Goal: Information Seeking & Learning: Learn about a topic

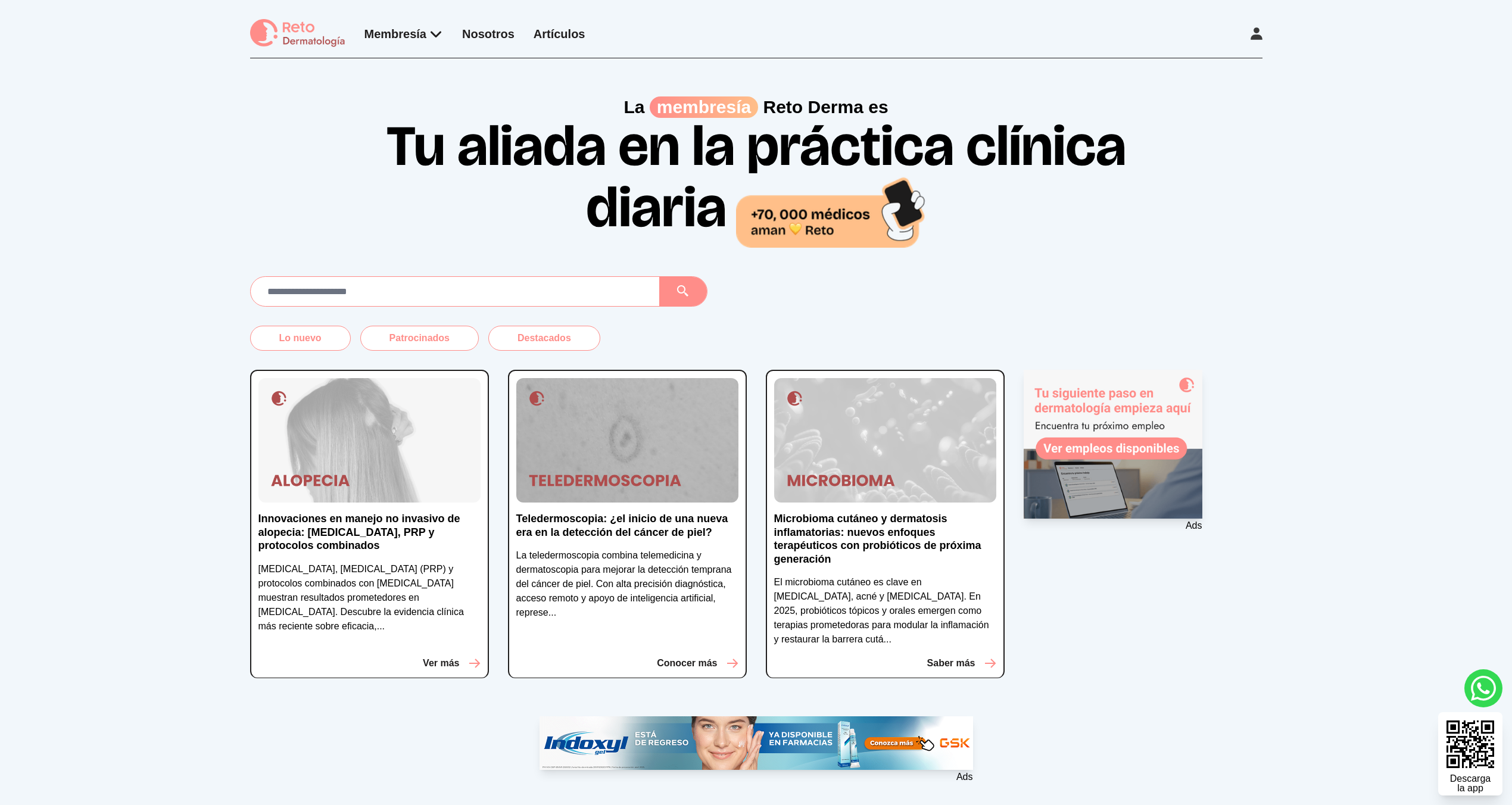
scroll to position [241, 0]
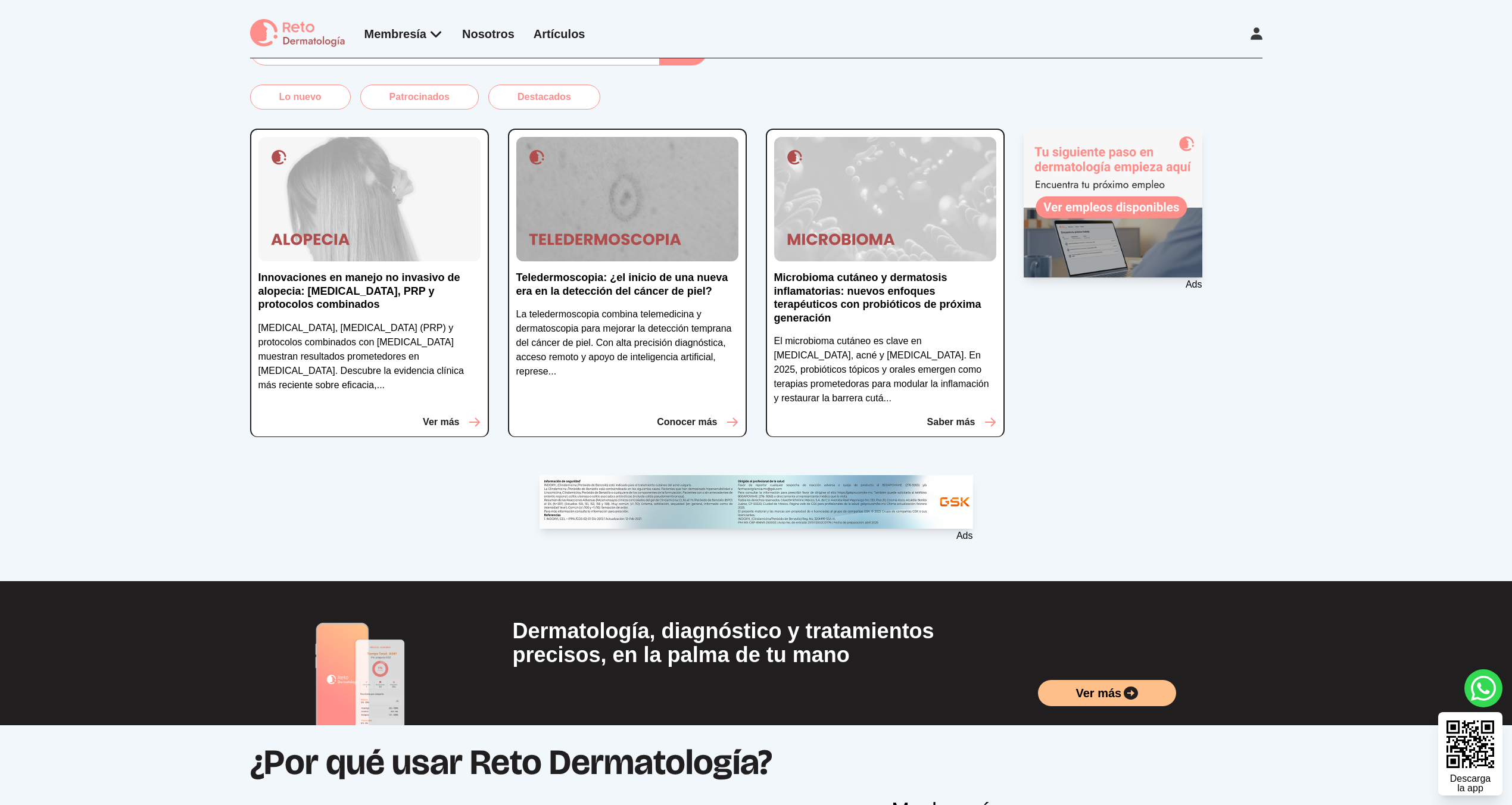
click at [906, 321] on p "Microbioma cutáneo y dermatosis inflamatorias: nuevos enfoques terapéuticos con…" at bounding box center [885, 298] width 222 height 54
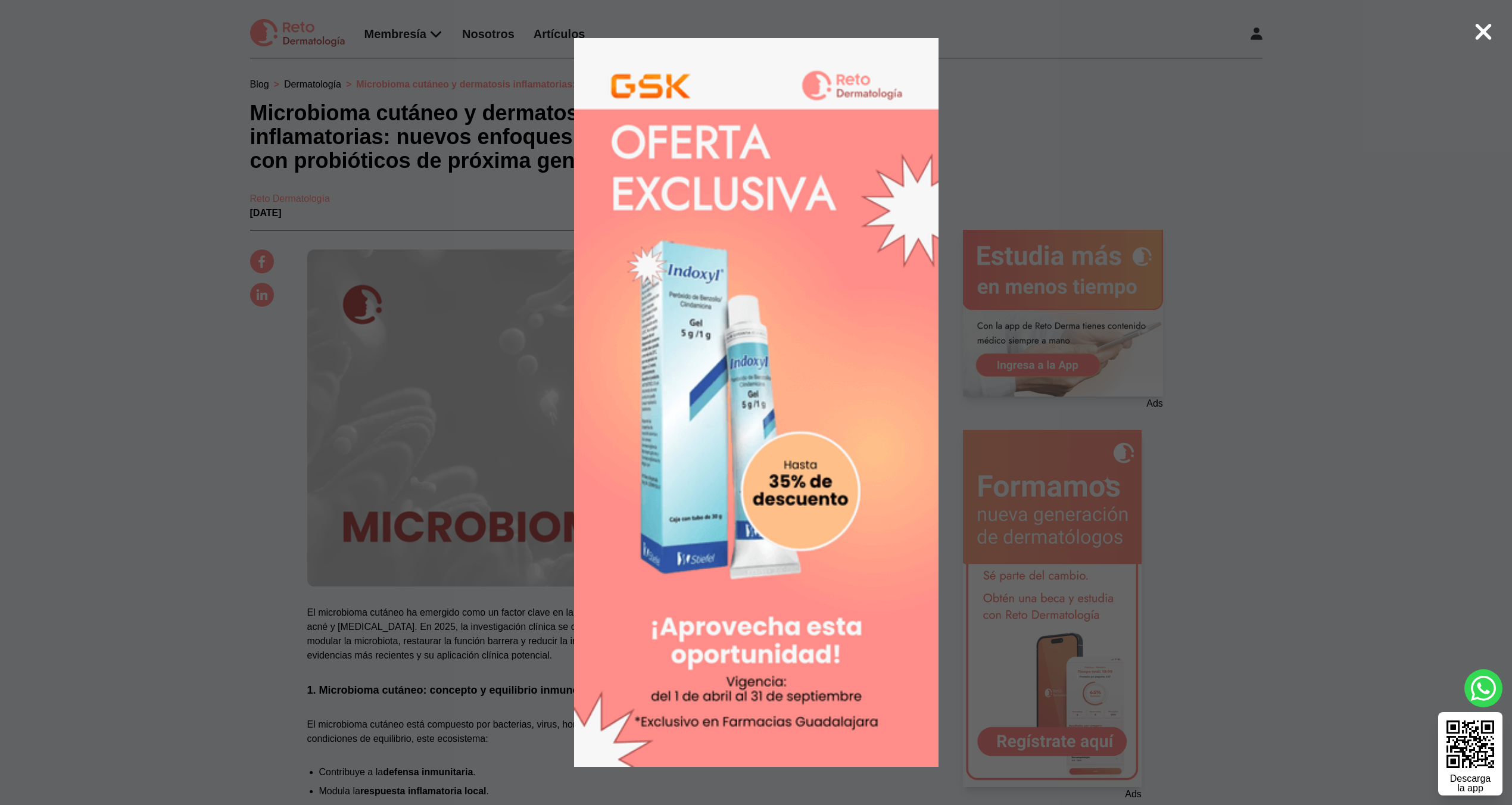
click at [1094, 407] on div at bounding box center [756, 402] width 1512 height 805
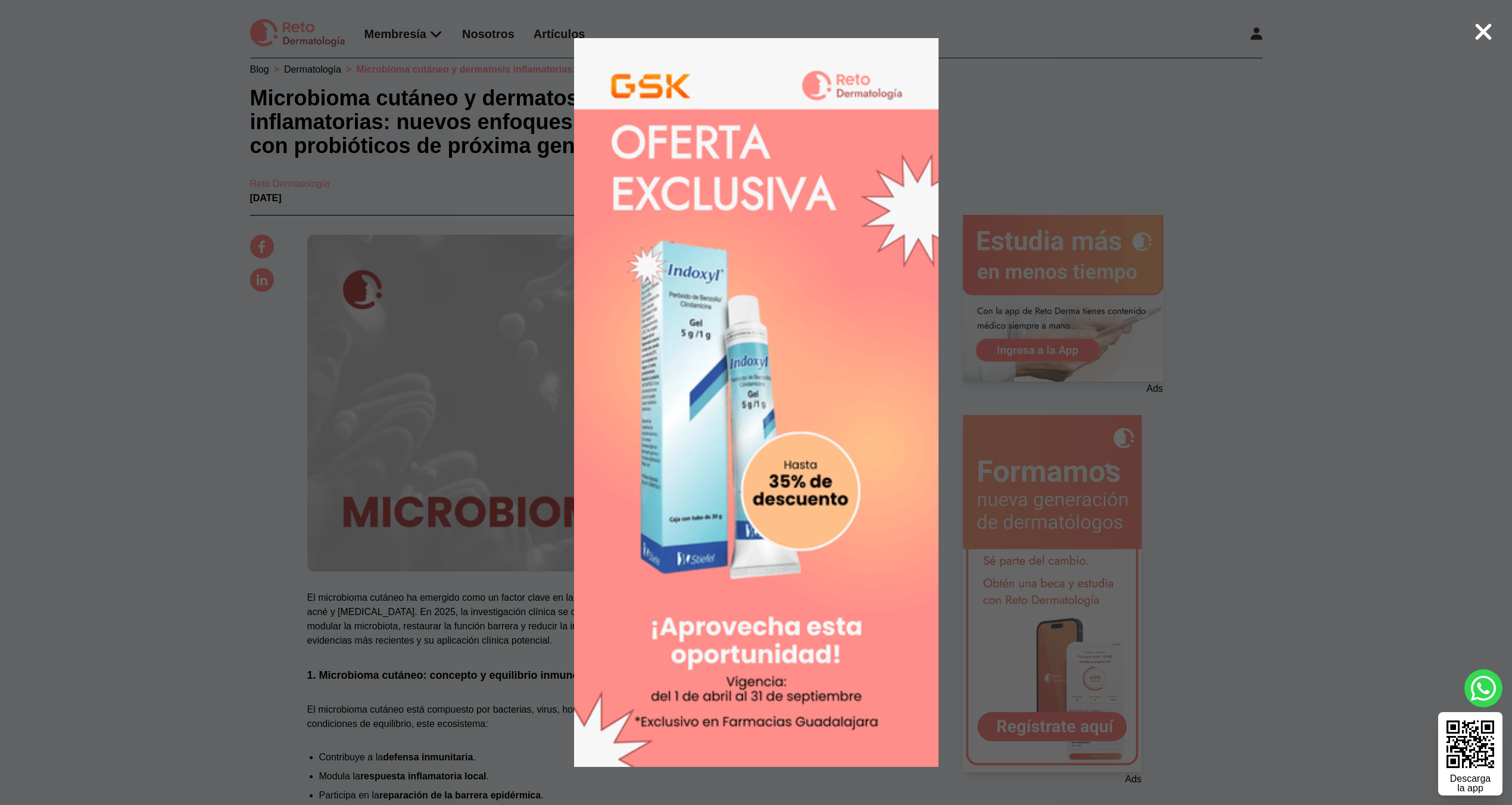
click at [1481, 36] on icon at bounding box center [1483, 32] width 19 height 26
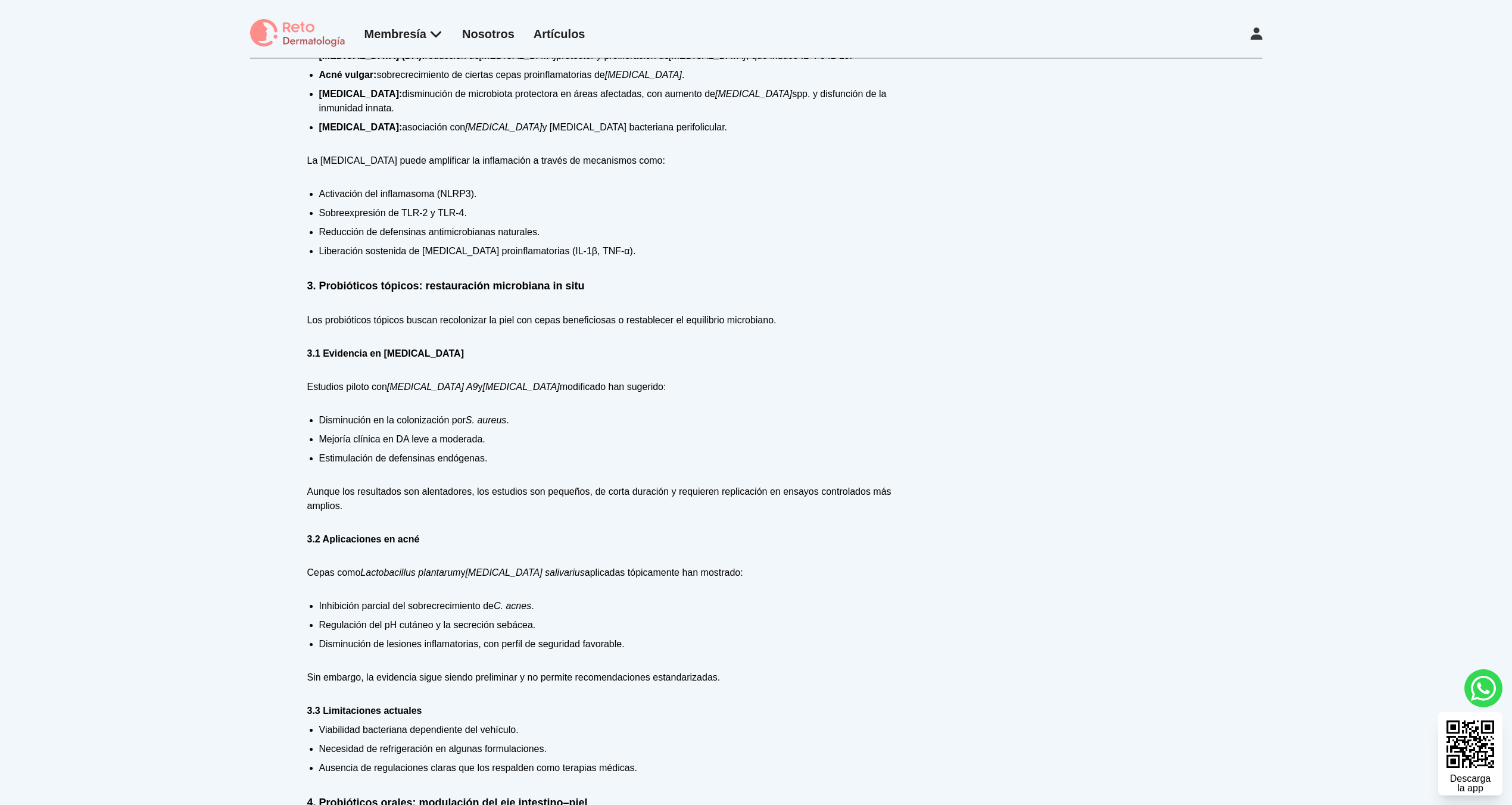
scroll to position [0, 0]
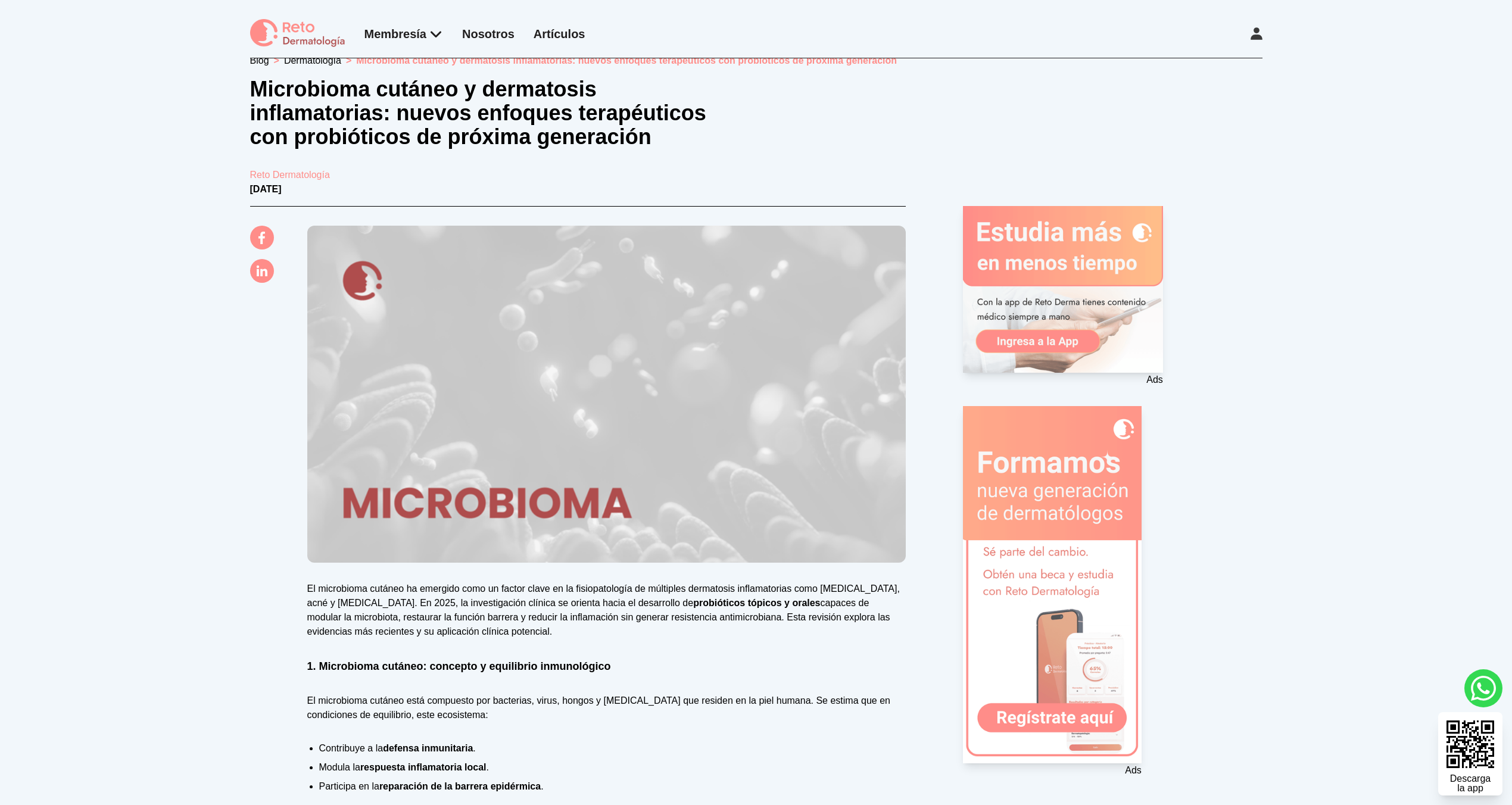
drag, startPoint x: 1234, startPoint y: 279, endPoint x: 1227, endPoint y: 276, distance: 7.6
click at [1234, 278] on div "Ads" at bounding box center [1112, 296] width 300 height 181
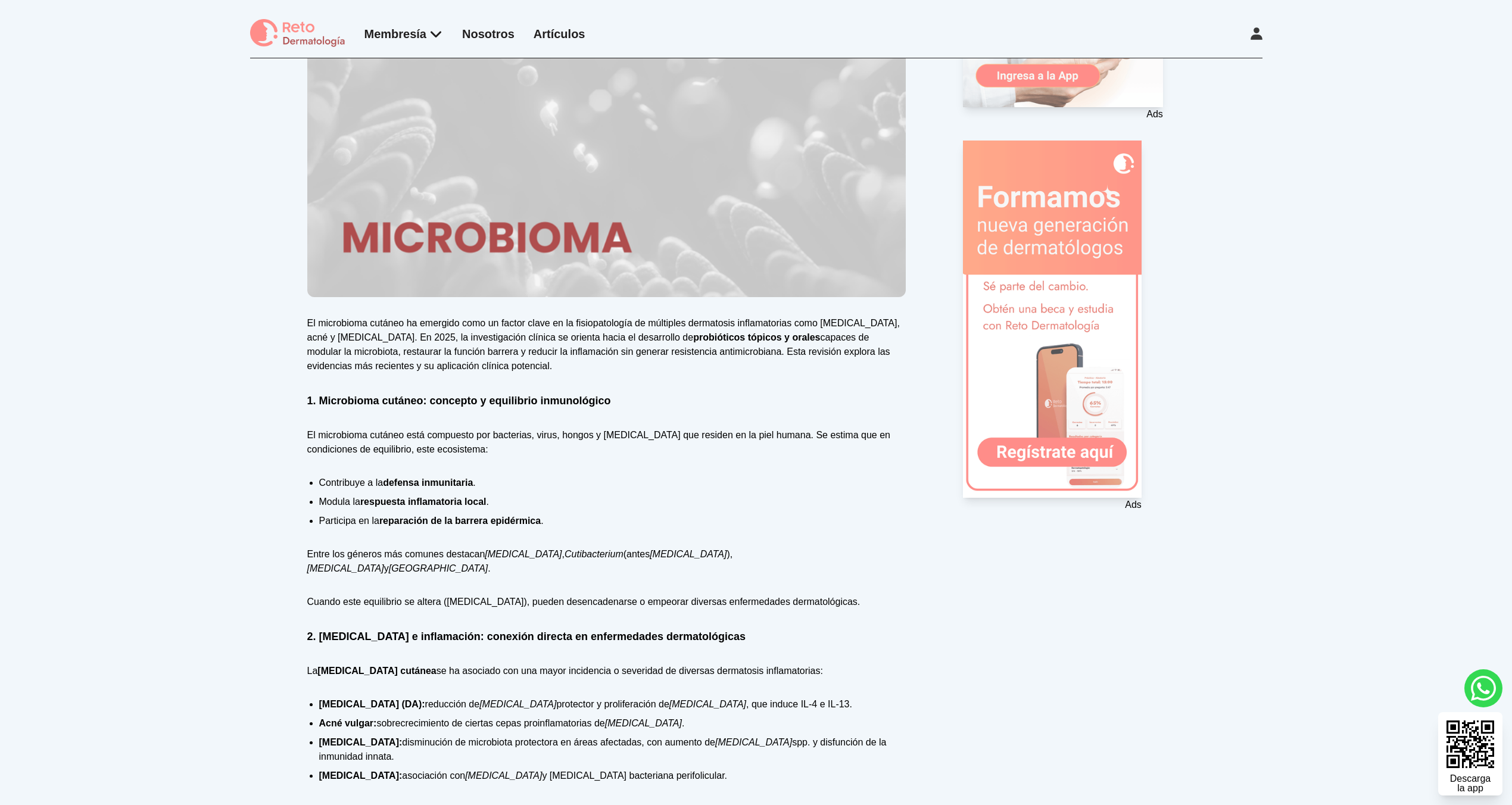
scroll to position [274, 0]
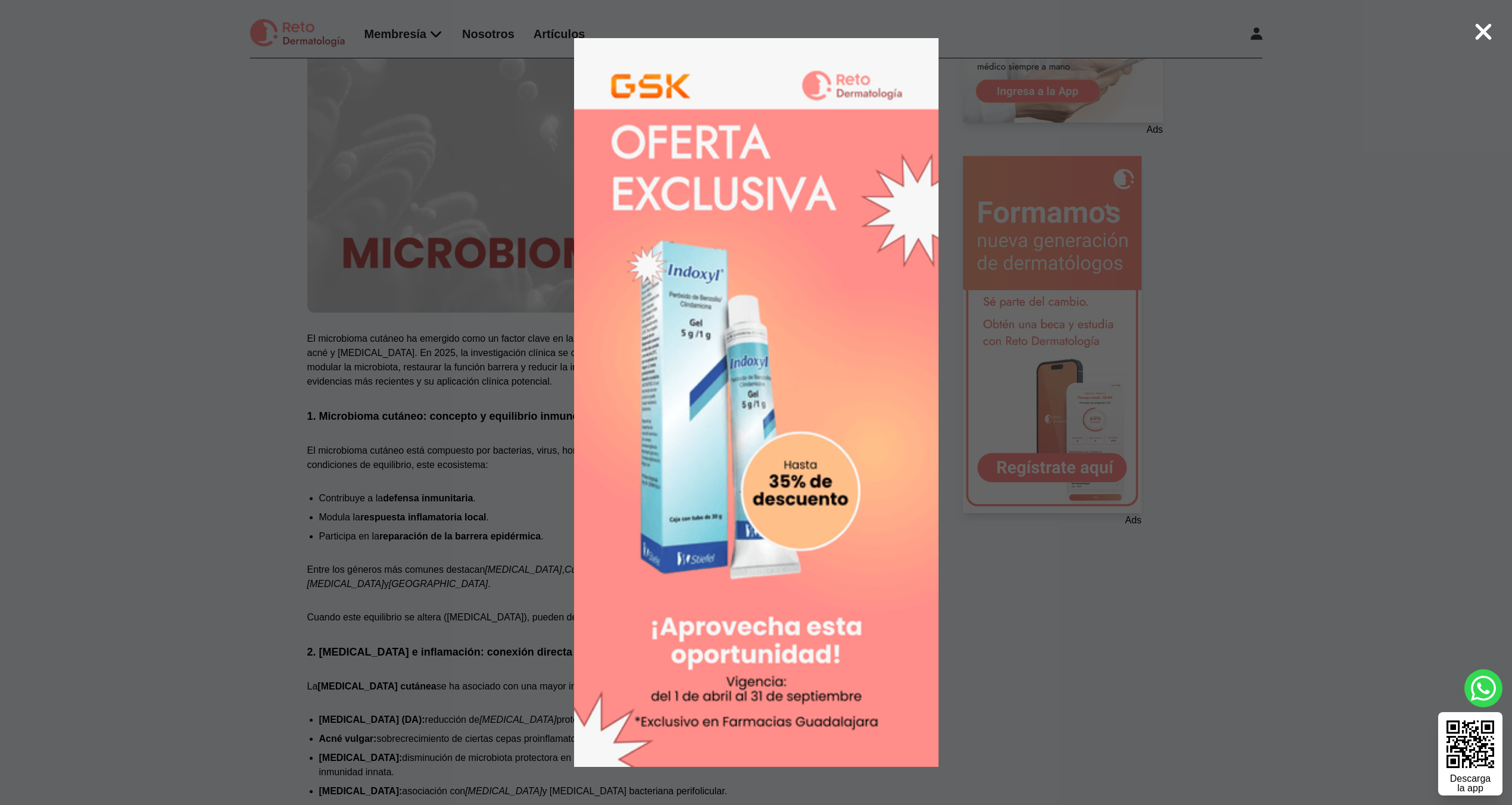
click at [1486, 25] on icon at bounding box center [1483, 32] width 19 height 26
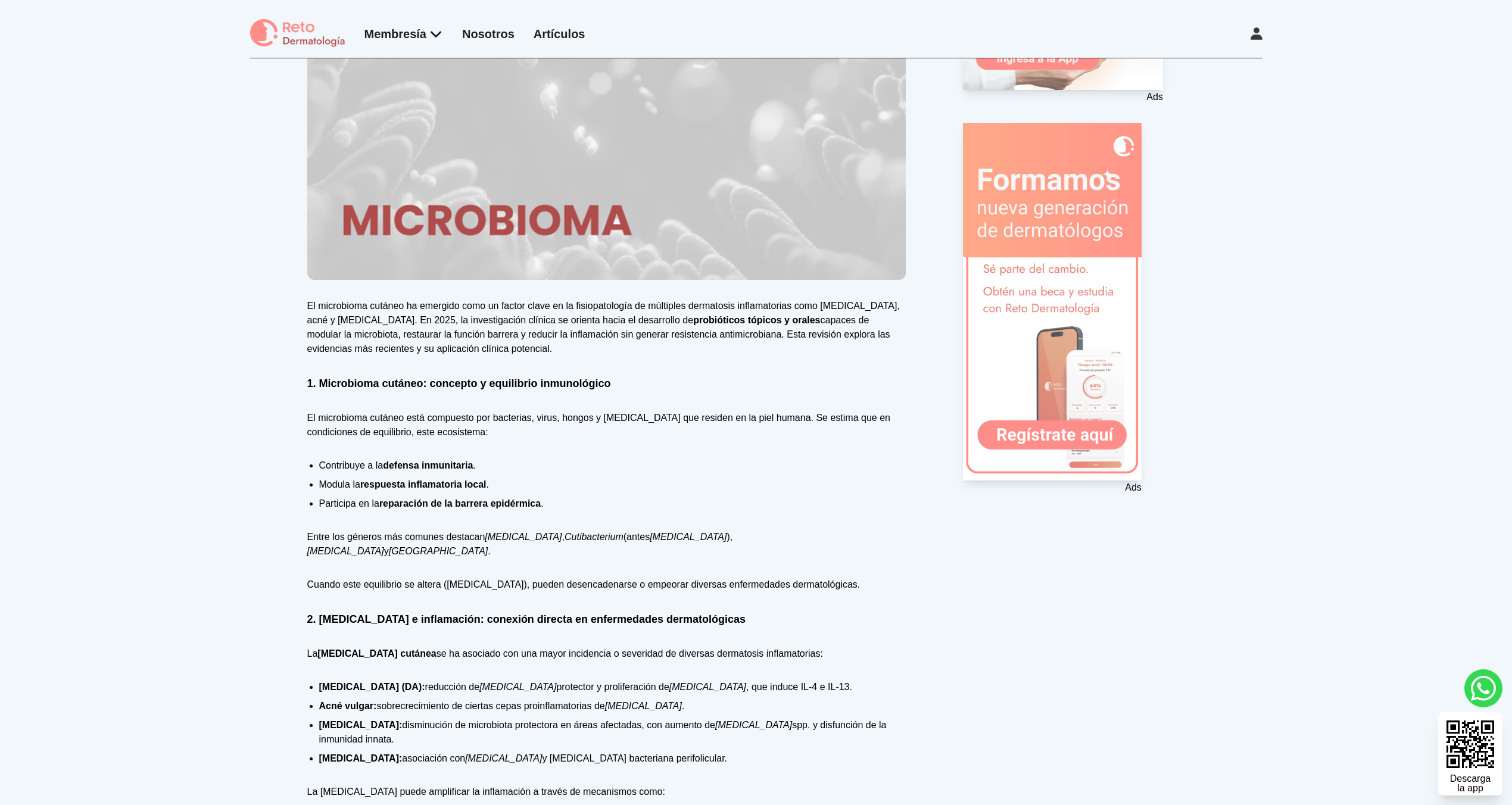
scroll to position [184, 0]
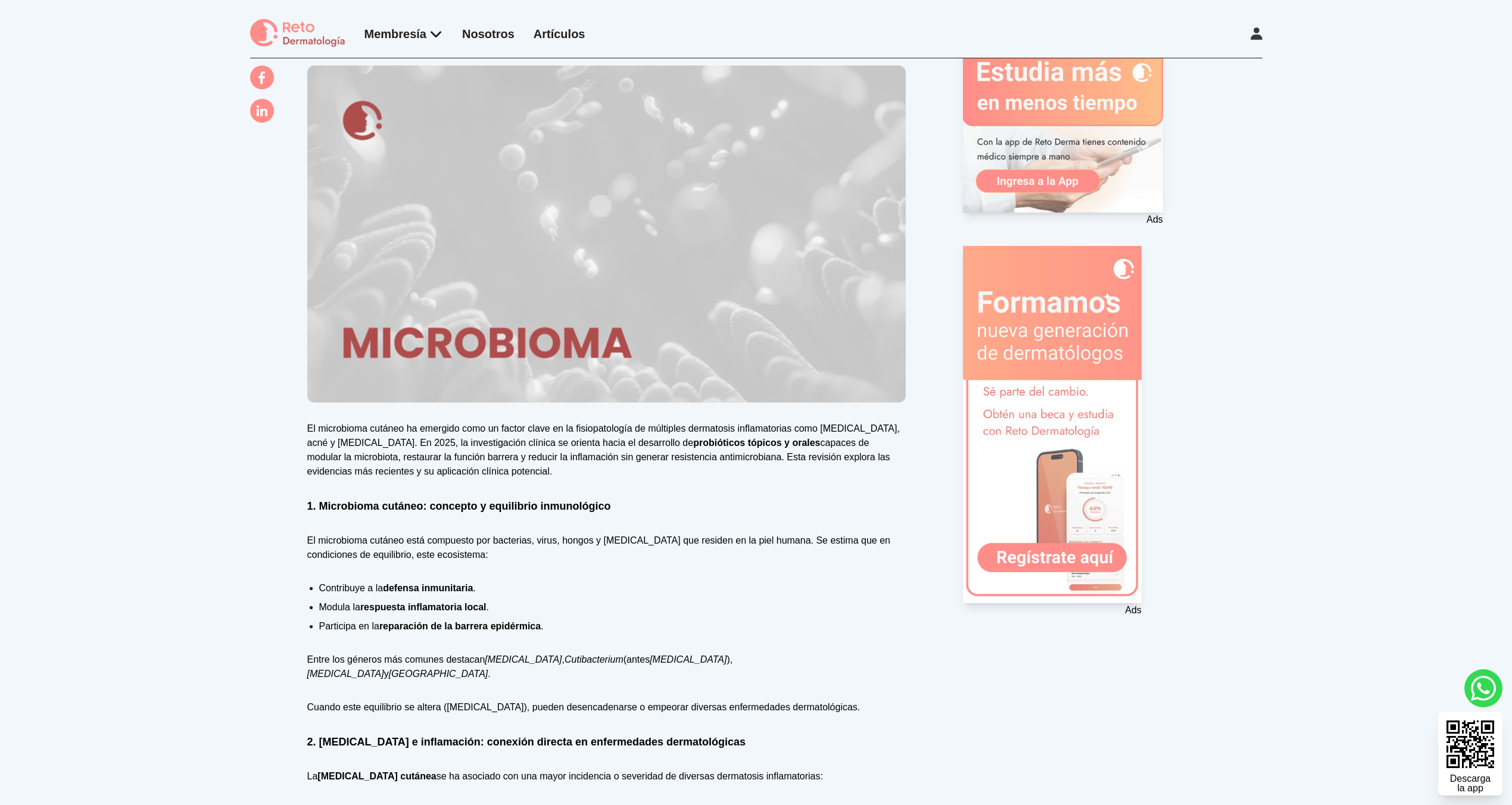
click at [1259, 35] on icon at bounding box center [1257, 33] width 12 height 13
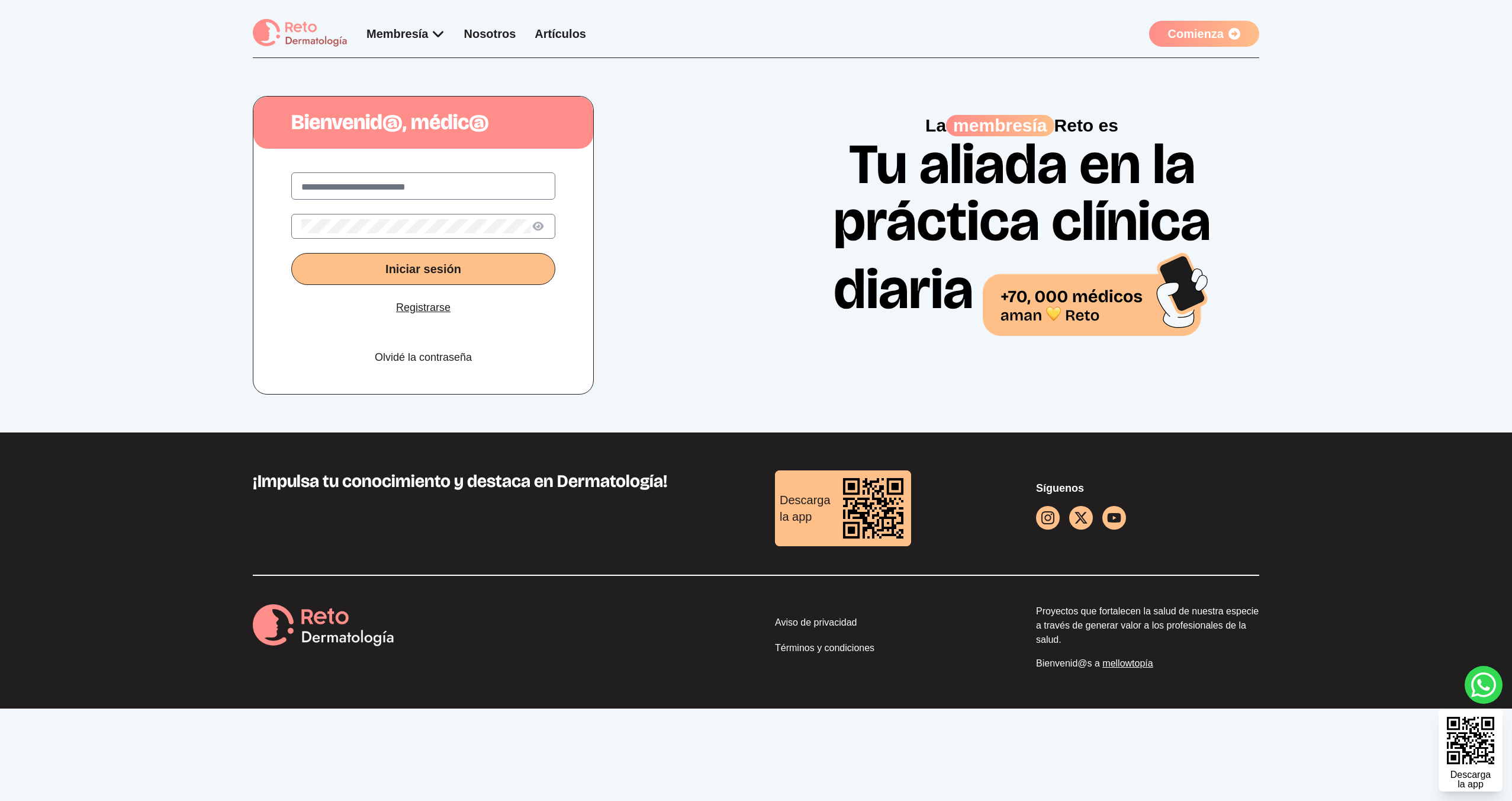
click at [557, 182] on div "Iniciar sesión Registrarse Olvidé la contraseña" at bounding box center [423, 274] width 340 height 240
click at [531, 185] on body "Membresía App Reto Dermatología Examen CMD Eventos Bolsa de empleo Club de bene…" at bounding box center [756, 354] width 1512 height 708
type input "**********"
click at [291, 253] on button "Iniciar sesión" at bounding box center [424, 269] width 264 height 32
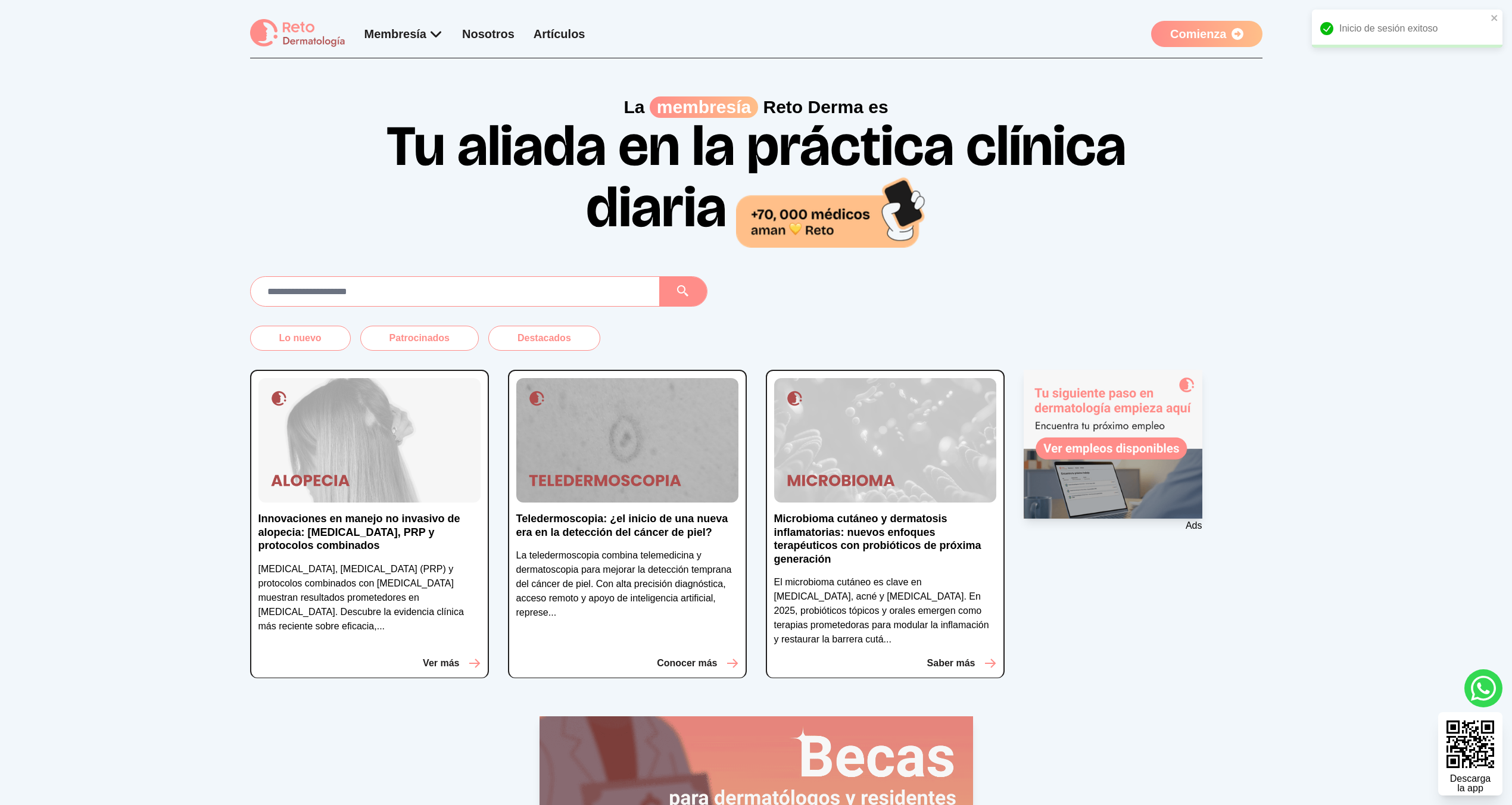
click at [851, 383] on img at bounding box center [885, 440] width 222 height 125
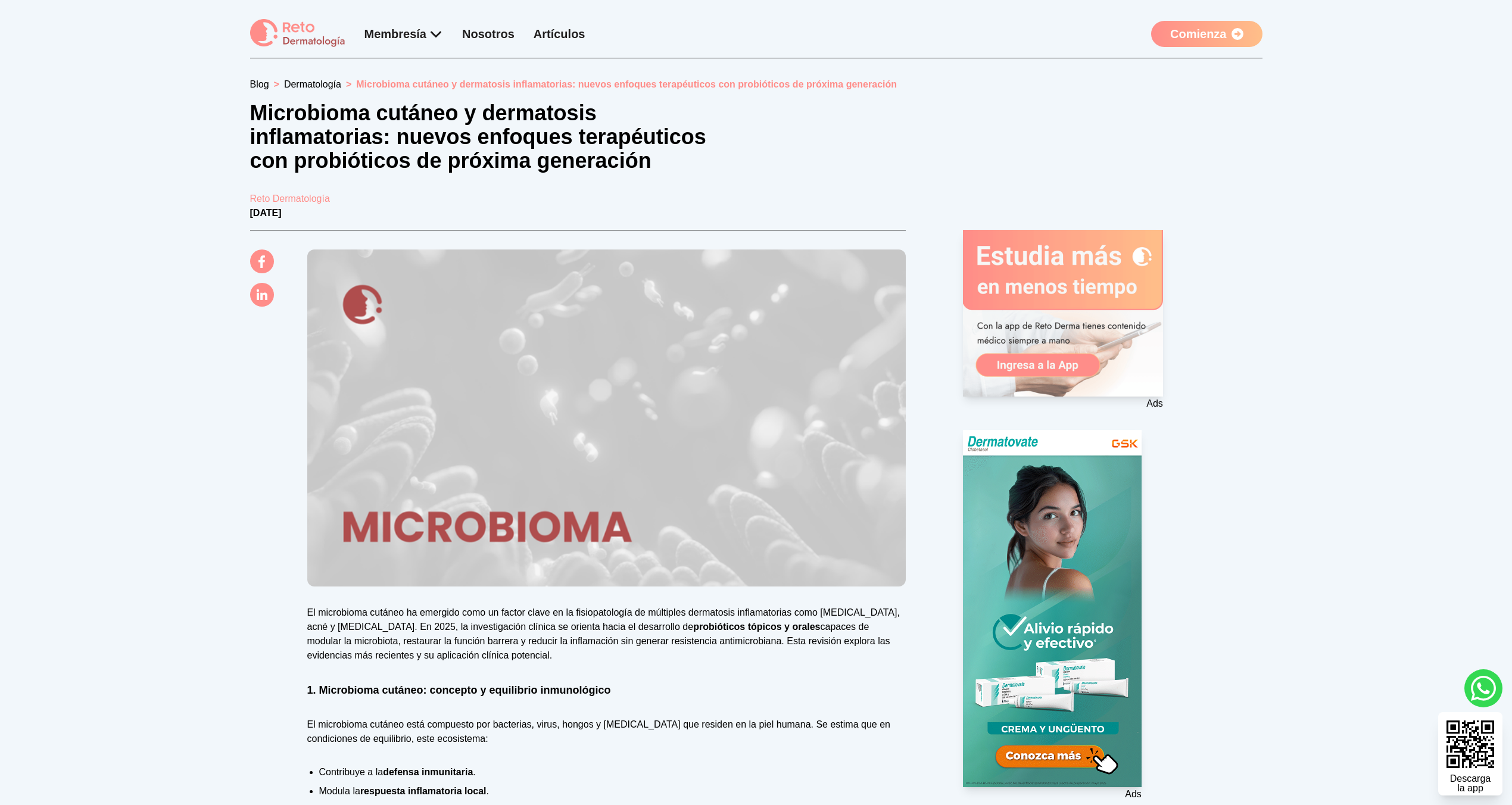
click at [1185, 26] on link "Comienza" at bounding box center [1206, 34] width 111 height 26
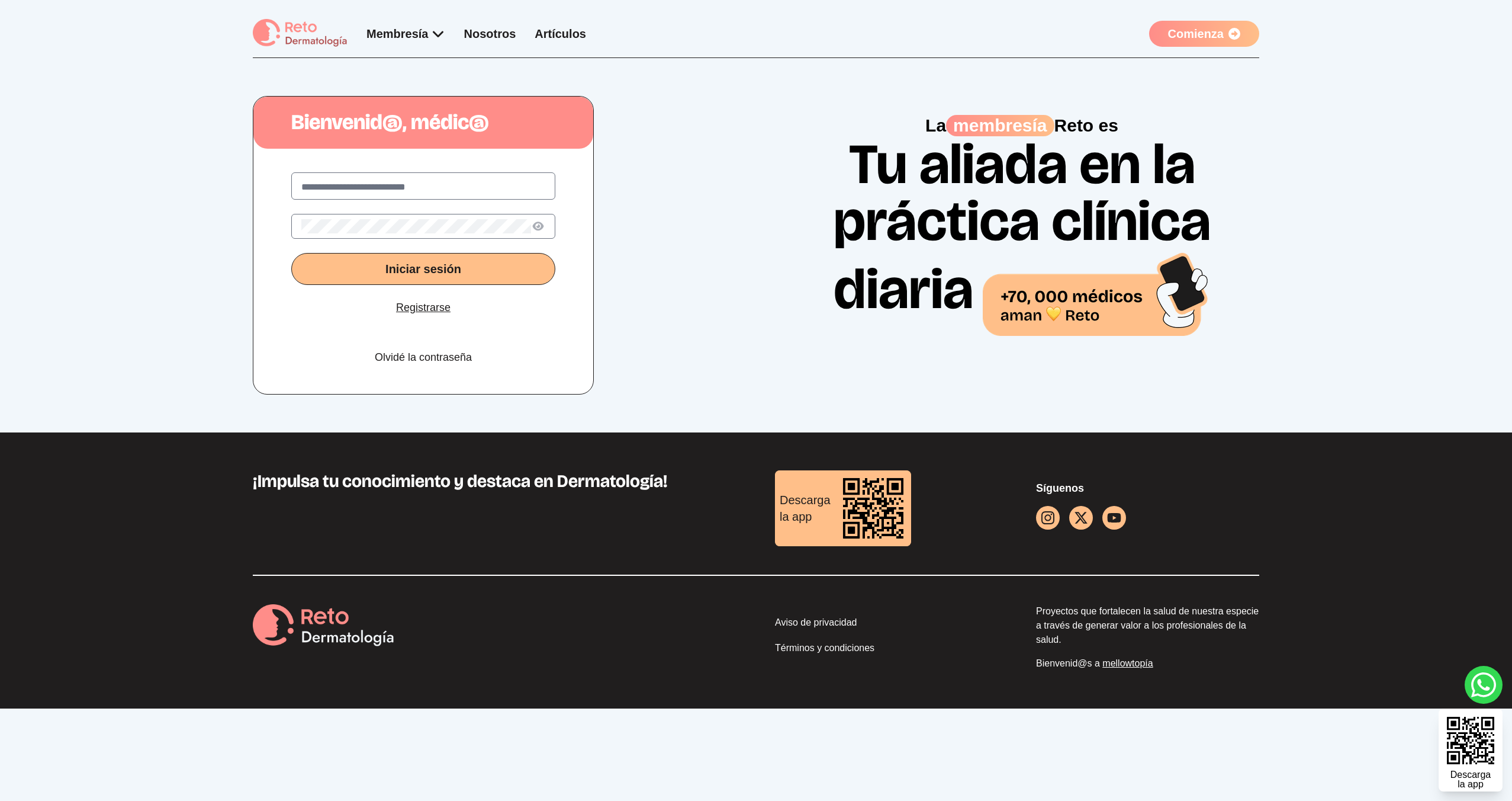
click at [515, 180] on input "text" at bounding box center [424, 187] width 244 height 14
type input "**********"
click at [291, 253] on button "Iniciar sesión" at bounding box center [424, 269] width 264 height 32
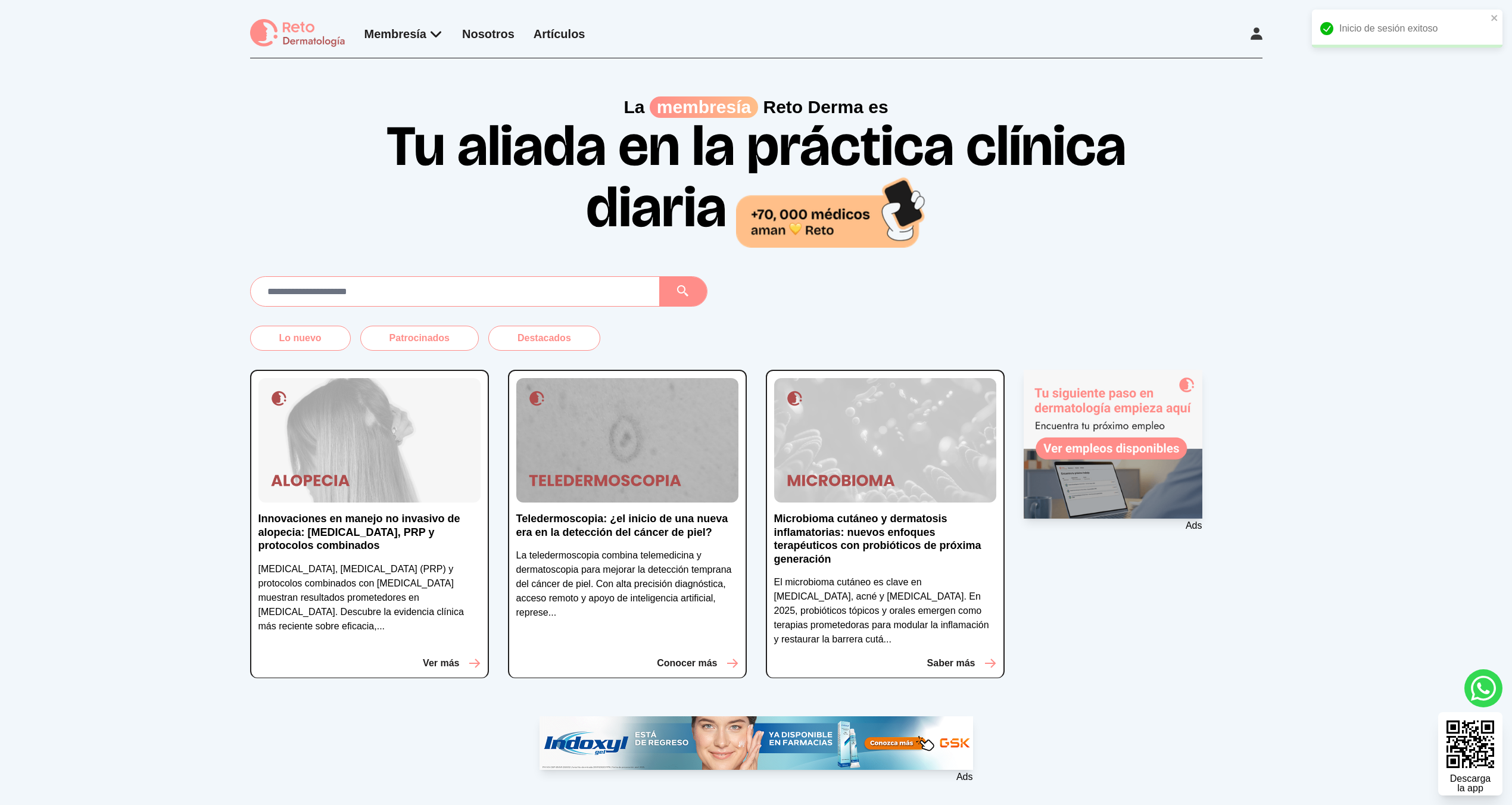
click at [458, 553] on link "Innovaciones en manejo no invasivo de alopecia: [MEDICAL_DATA], PRP y protocolo…" at bounding box center [369, 537] width 222 height 50
